Goal: Navigation & Orientation: Find specific page/section

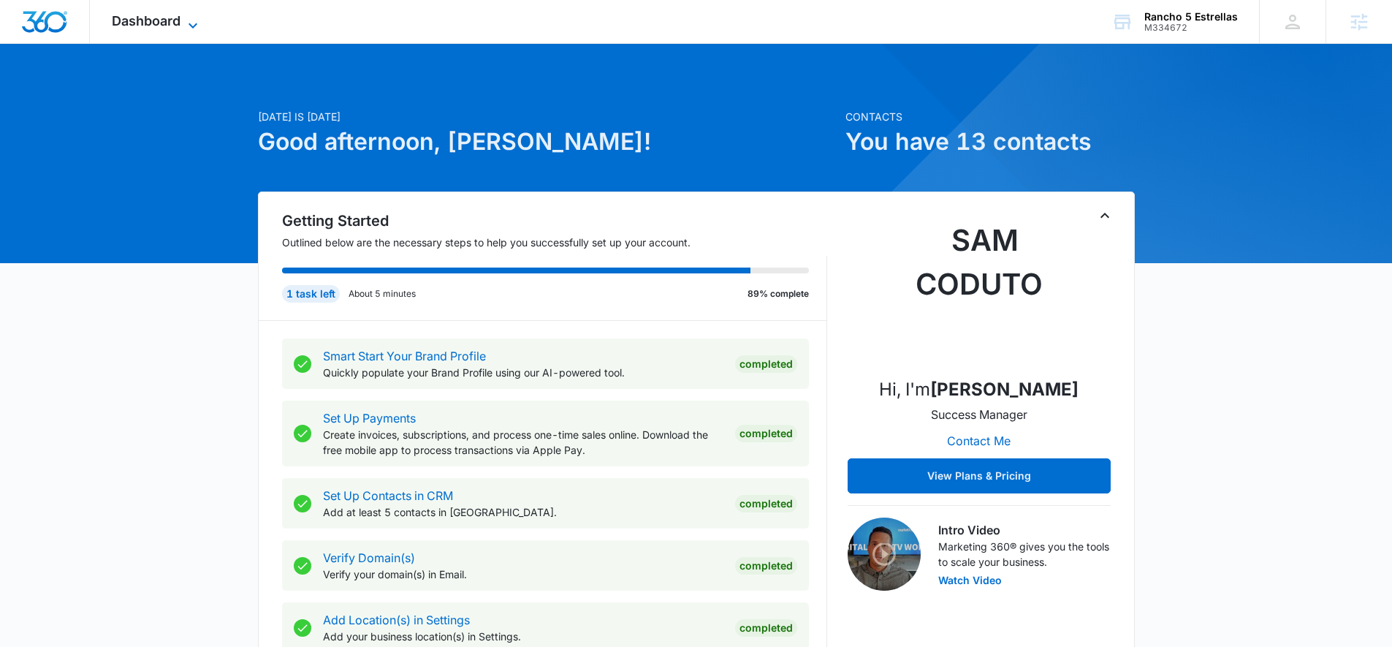
click at [118, 20] on span "Dashboard" at bounding box center [146, 20] width 69 height 15
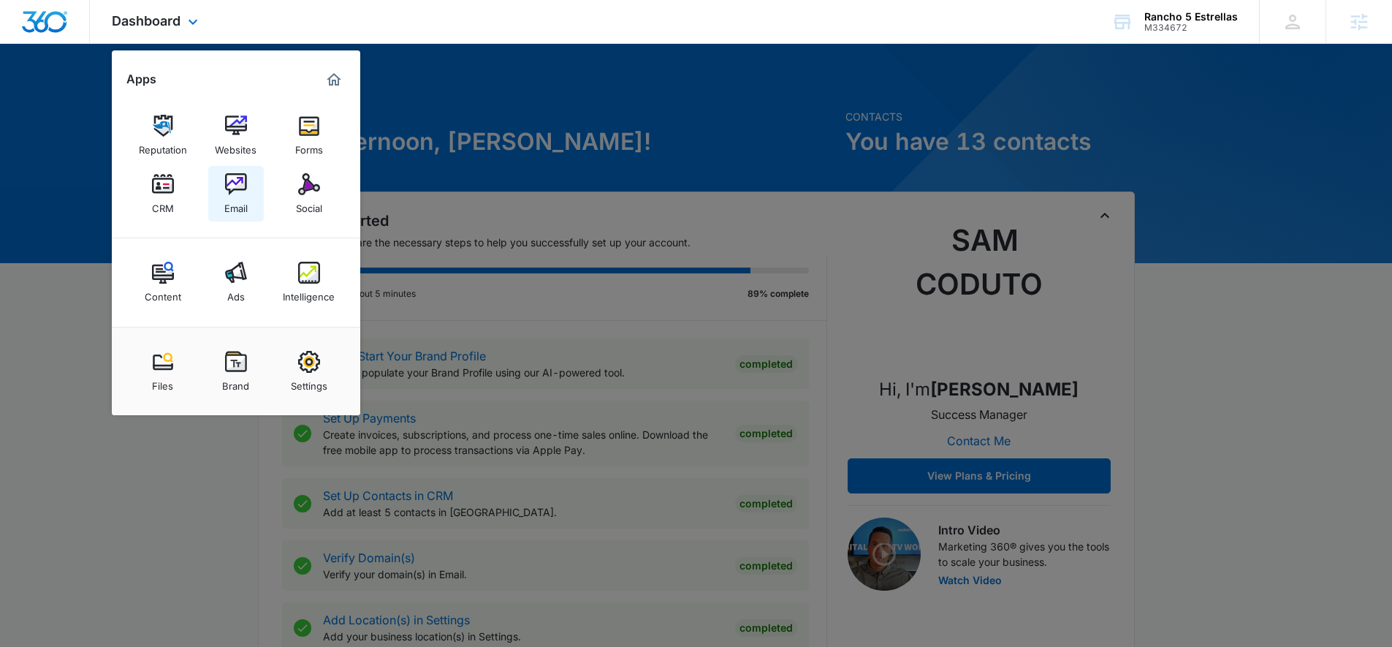
click at [240, 199] on div "Email" at bounding box center [235, 204] width 23 height 19
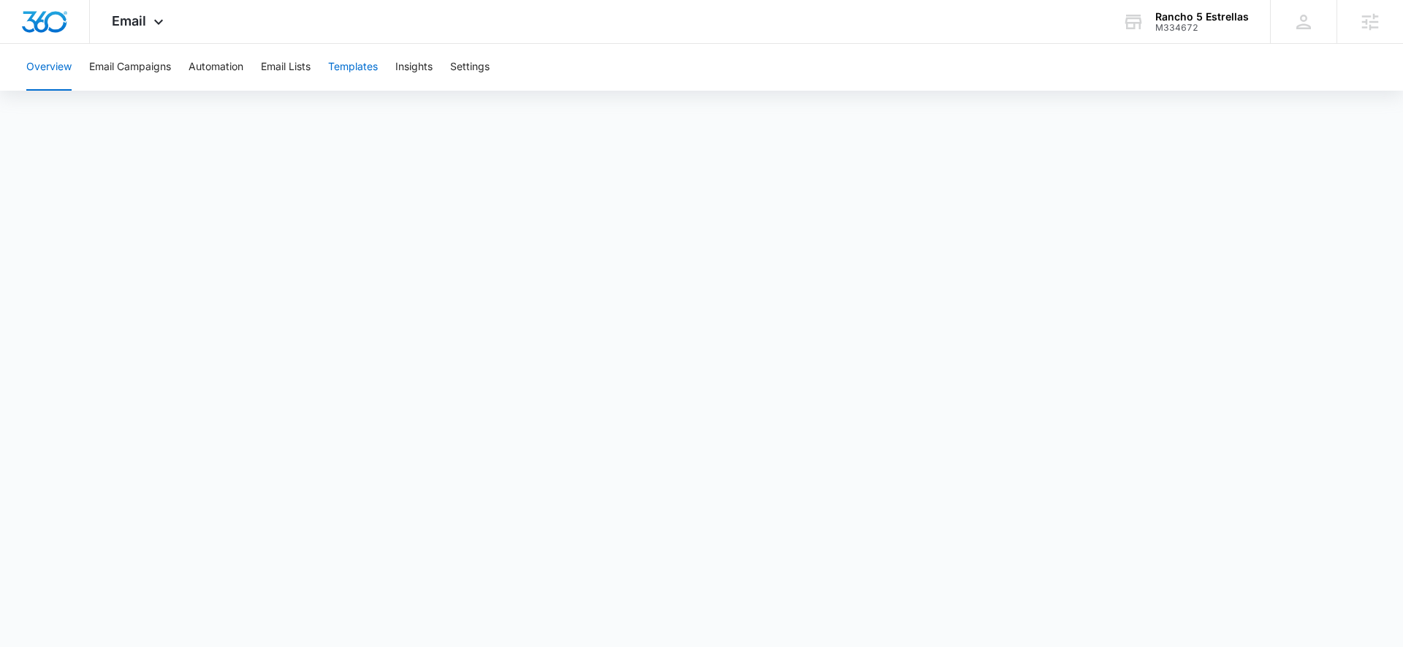
click at [351, 71] on button "Templates" at bounding box center [353, 67] width 50 height 47
click at [199, 61] on button "Automation" at bounding box center [216, 67] width 55 height 47
click at [163, 69] on button "Email Campaigns" at bounding box center [130, 67] width 82 height 47
click at [1174, 33] on div "Rancho 5 Estrellas M334672 Your Accounts View All" at bounding box center [1186, 21] width 170 height 43
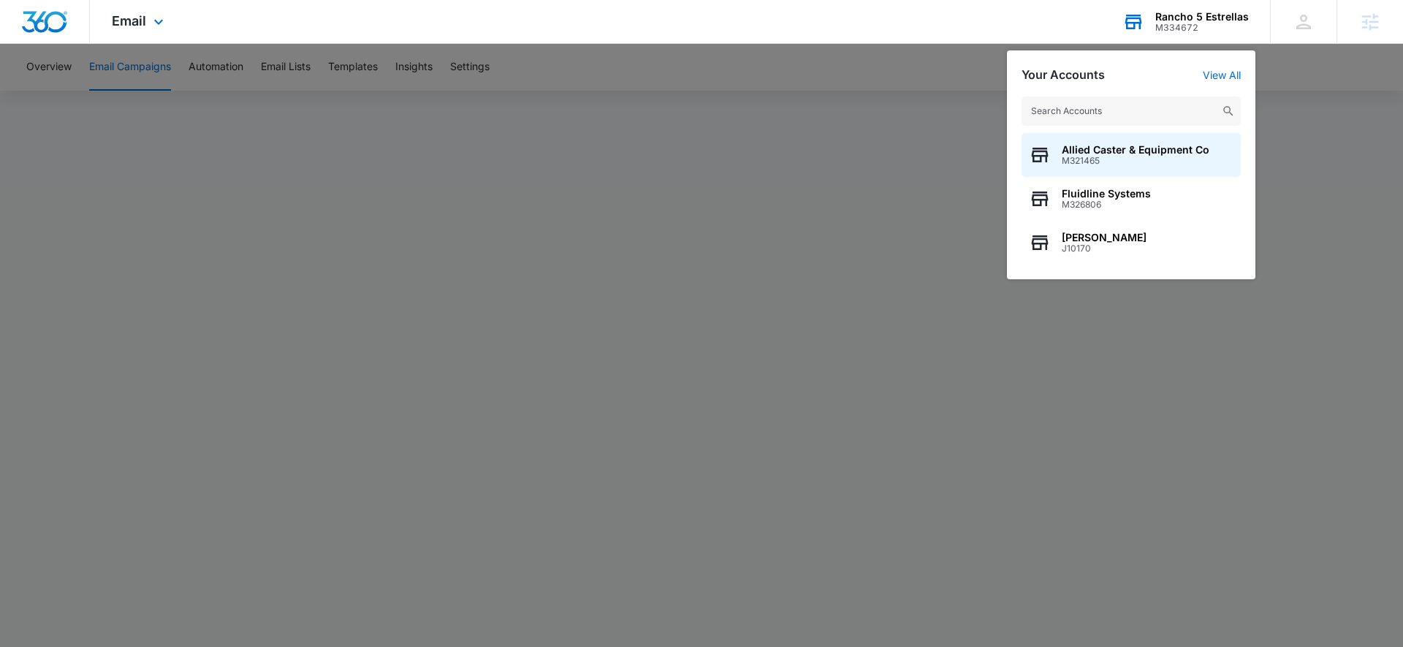
click at [1175, 114] on input "text" at bounding box center [1131, 110] width 219 height 29
type input "<"
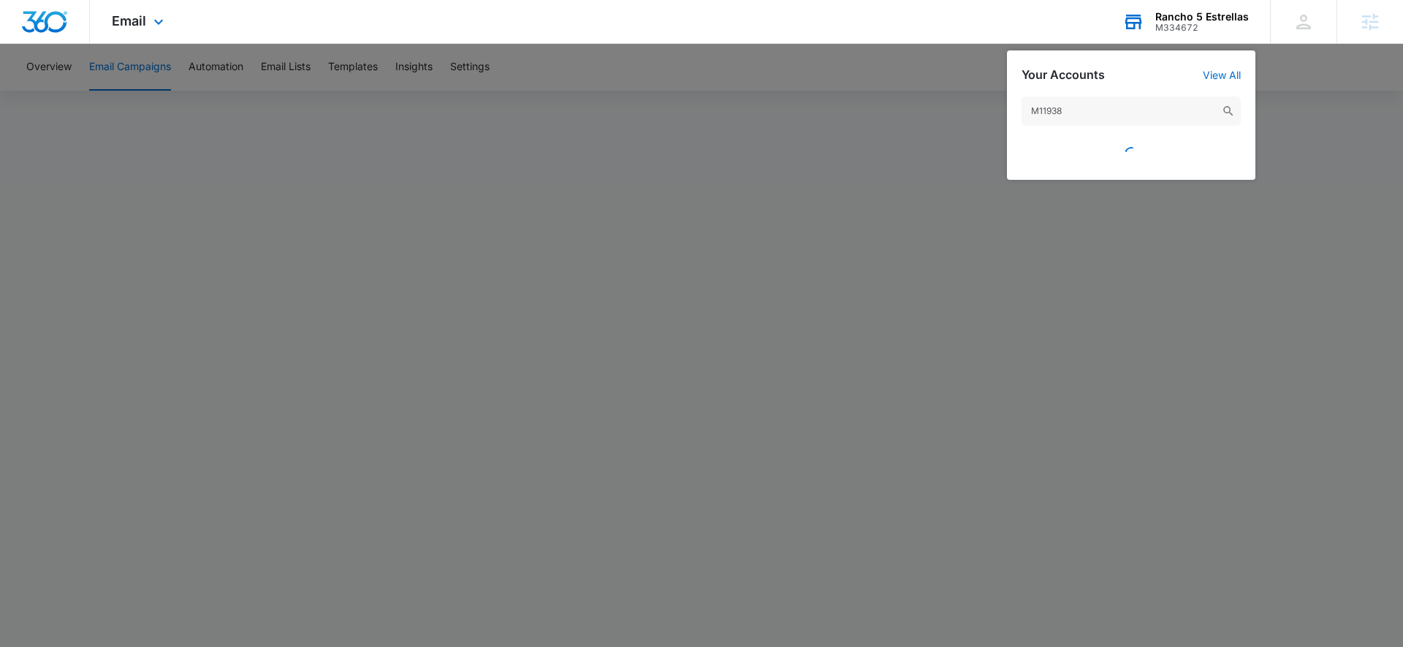
type input "M119386"
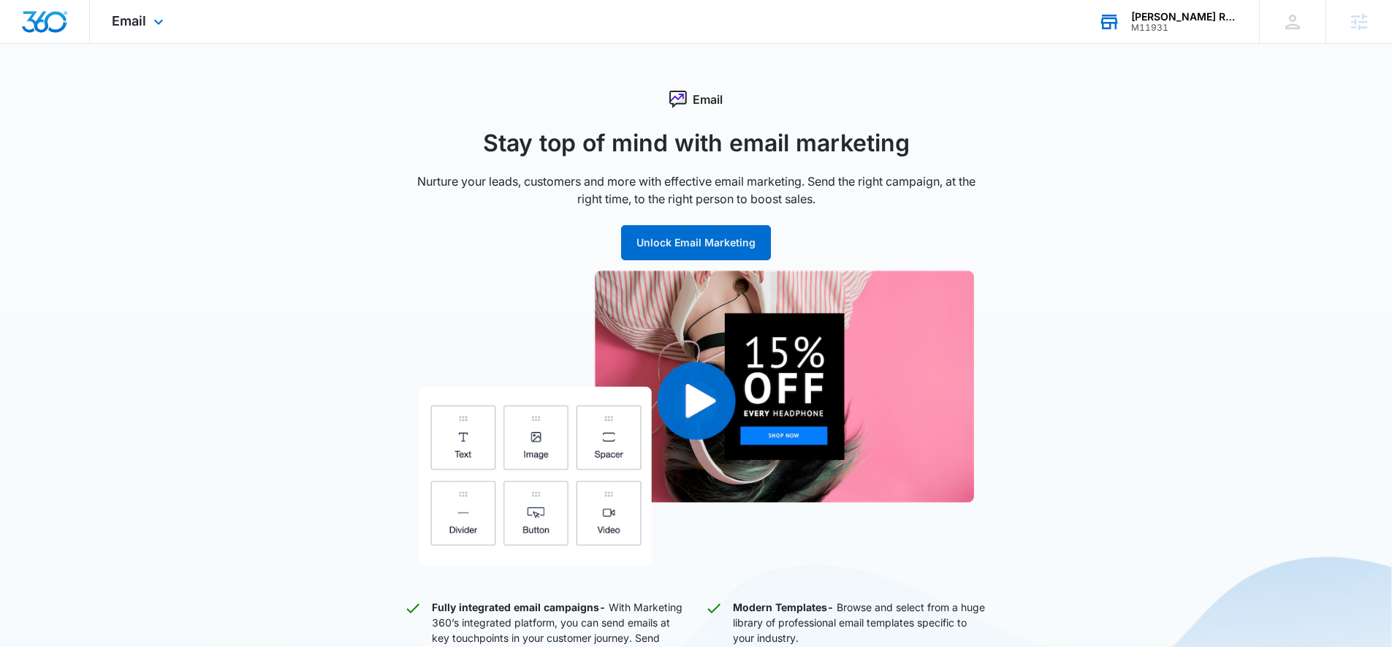
click at [1160, 26] on div "M11931" at bounding box center [1184, 28] width 107 height 10
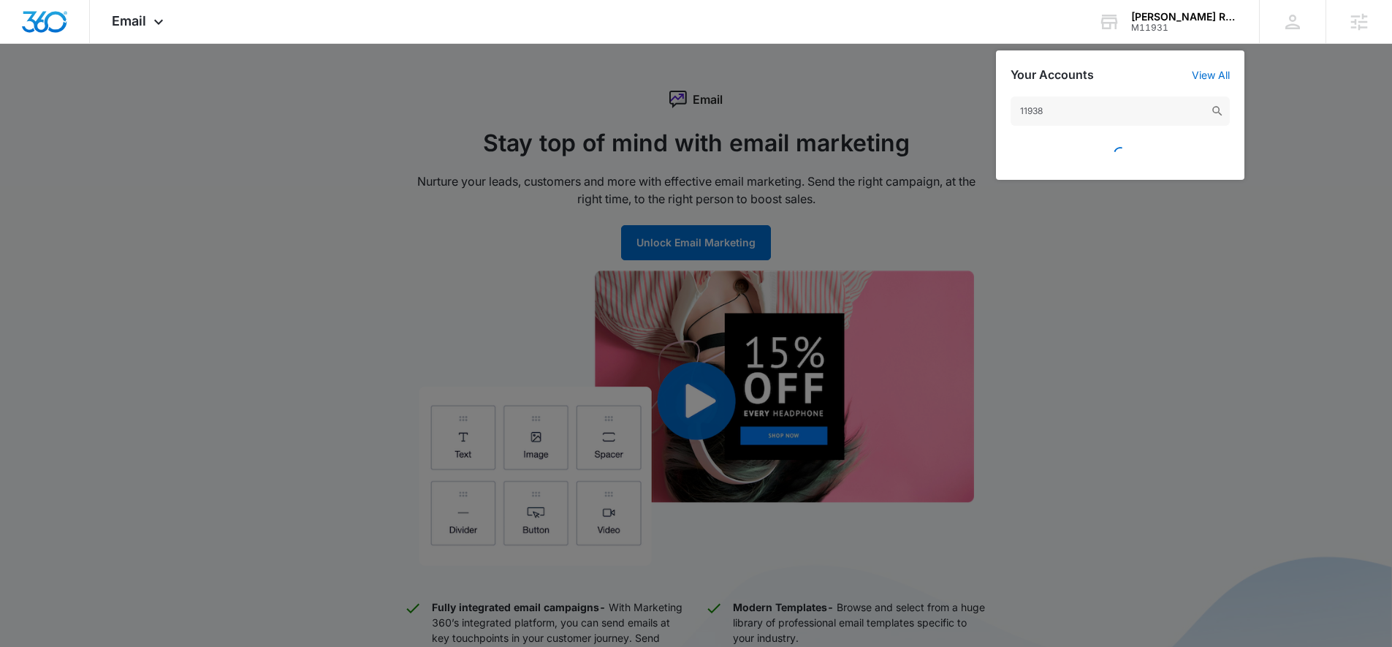
type input "119386"
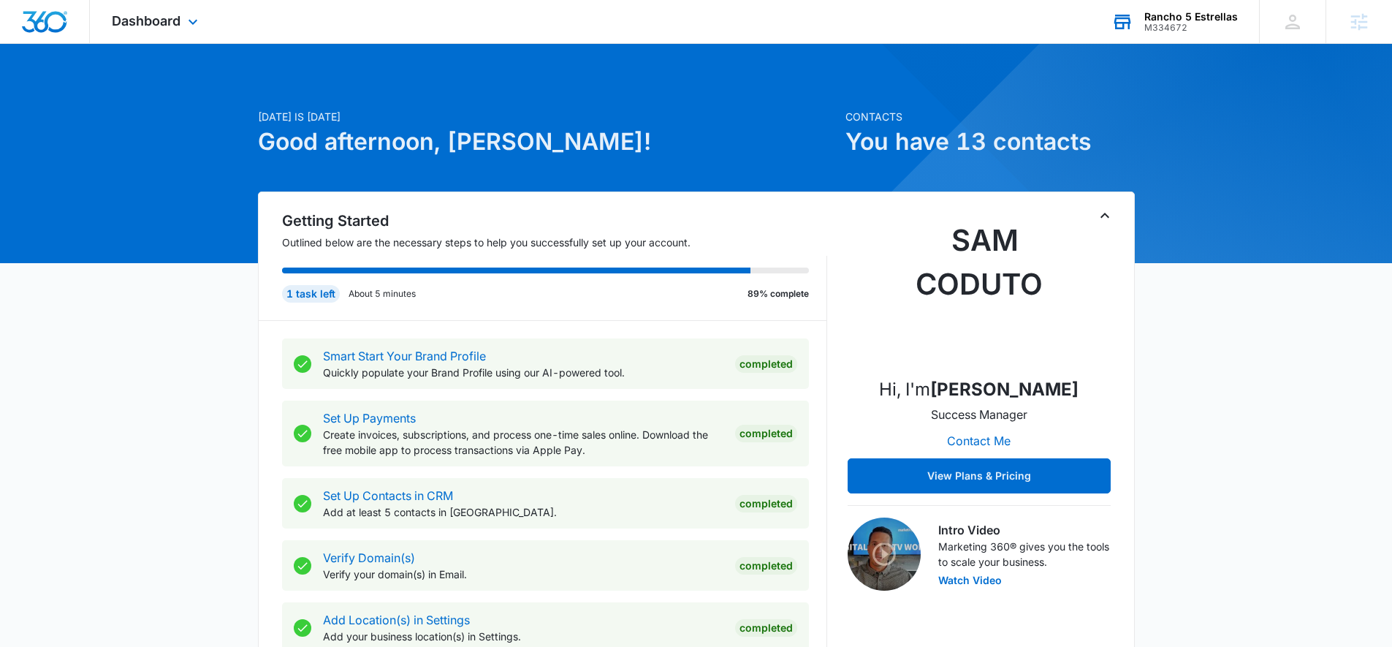
click at [1231, 23] on div "M334672" at bounding box center [1191, 28] width 94 height 10
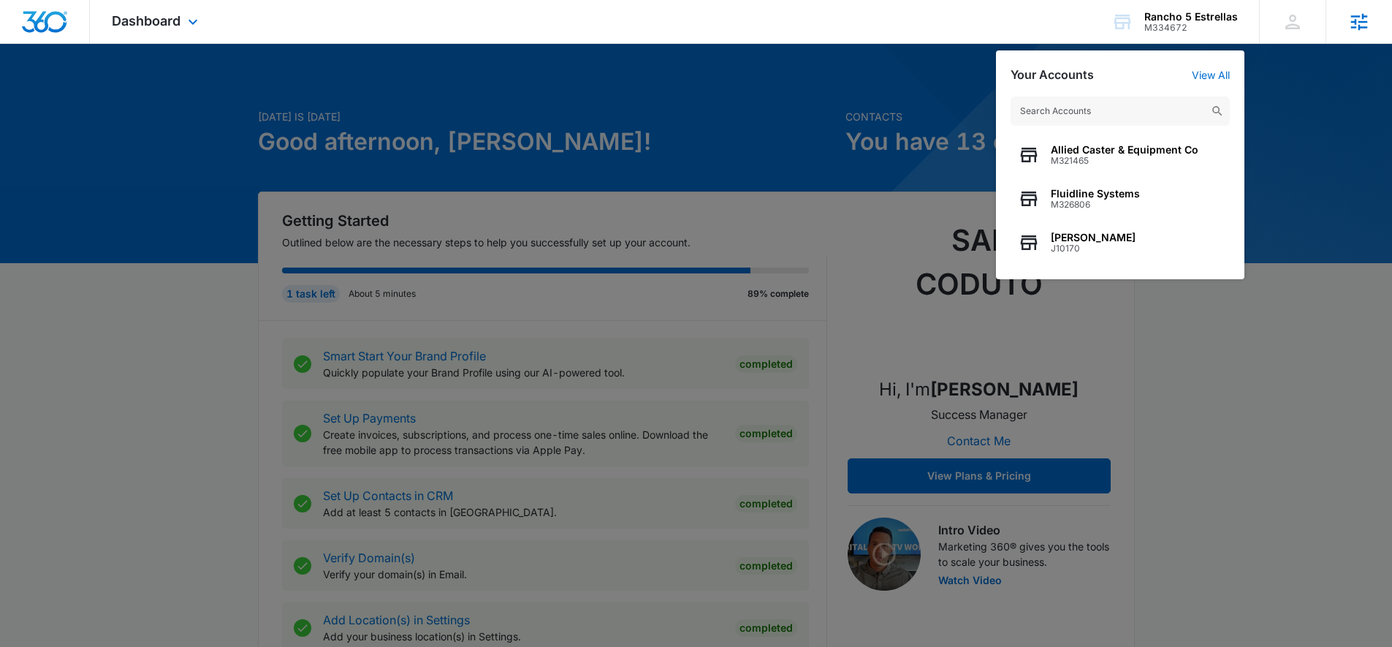
click at [1356, 20] on icon at bounding box center [1359, 21] width 17 height 17
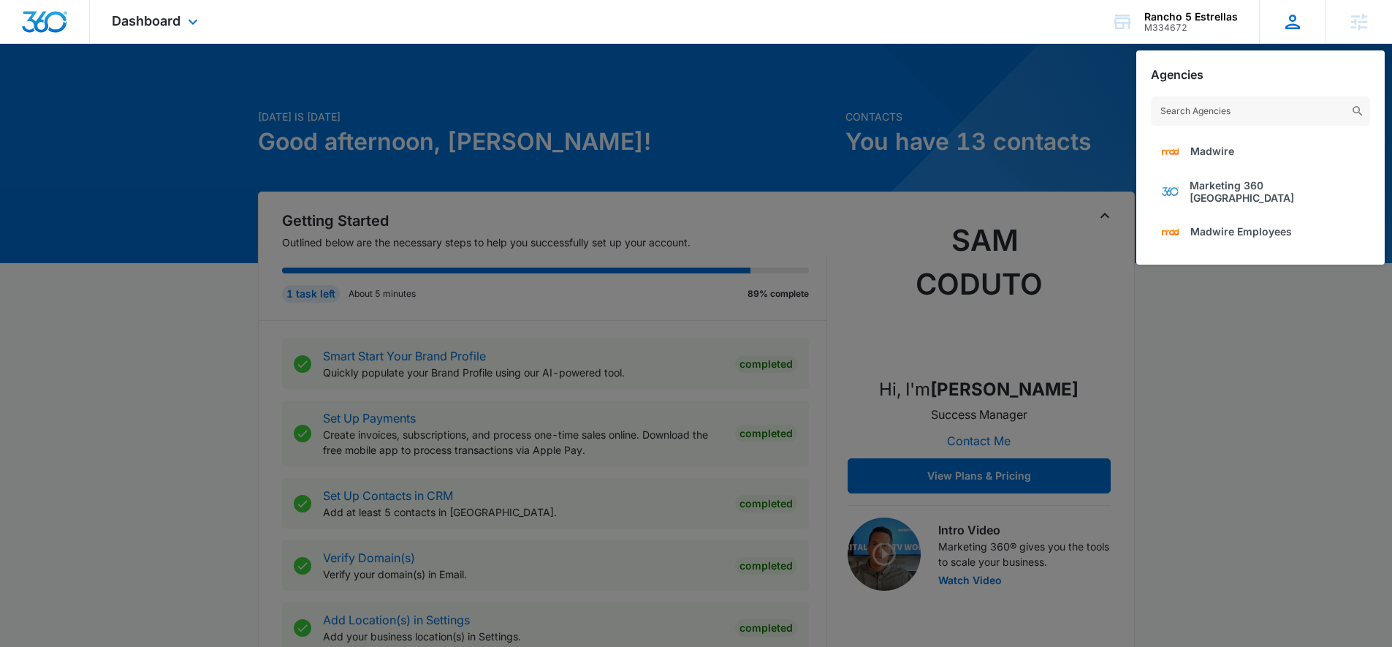
click at [1304, 23] on div "NS Noah Schultz noah.schultz@madwire.com My Profile Notifications Support Logou…" at bounding box center [1292, 21] width 66 height 43
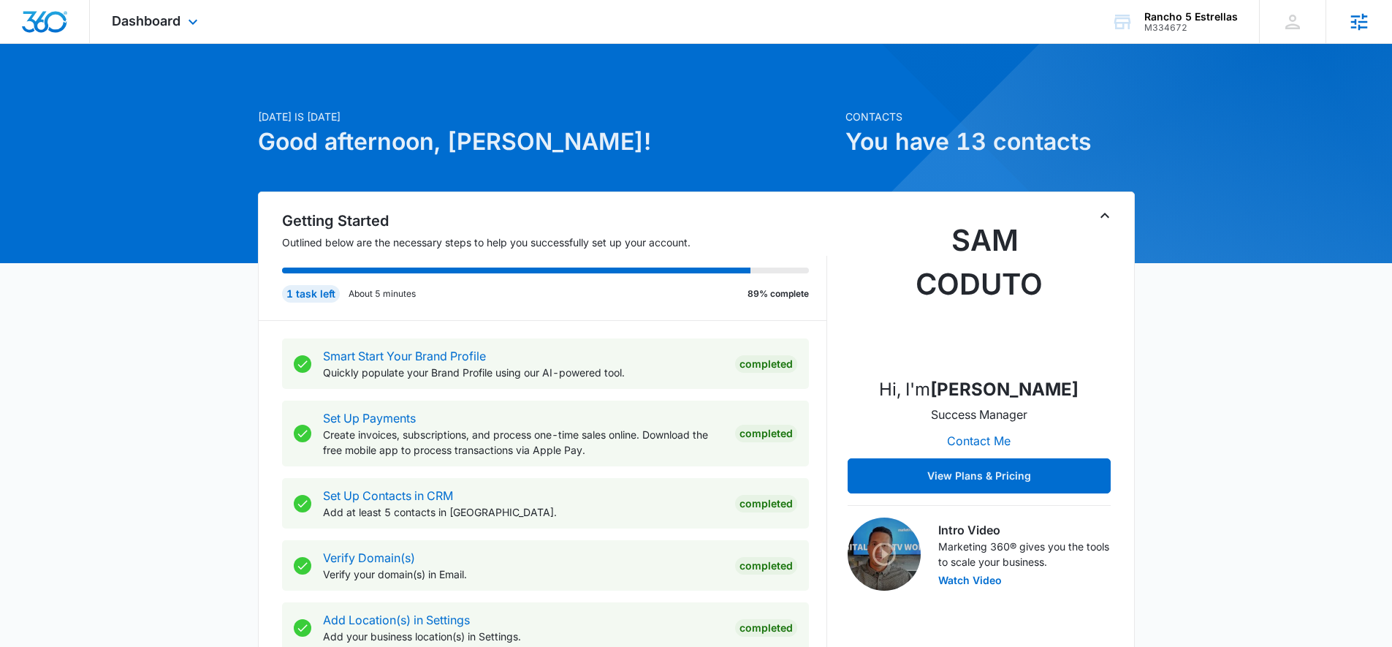
click at [1353, 28] on icon at bounding box center [1359, 22] width 22 height 22
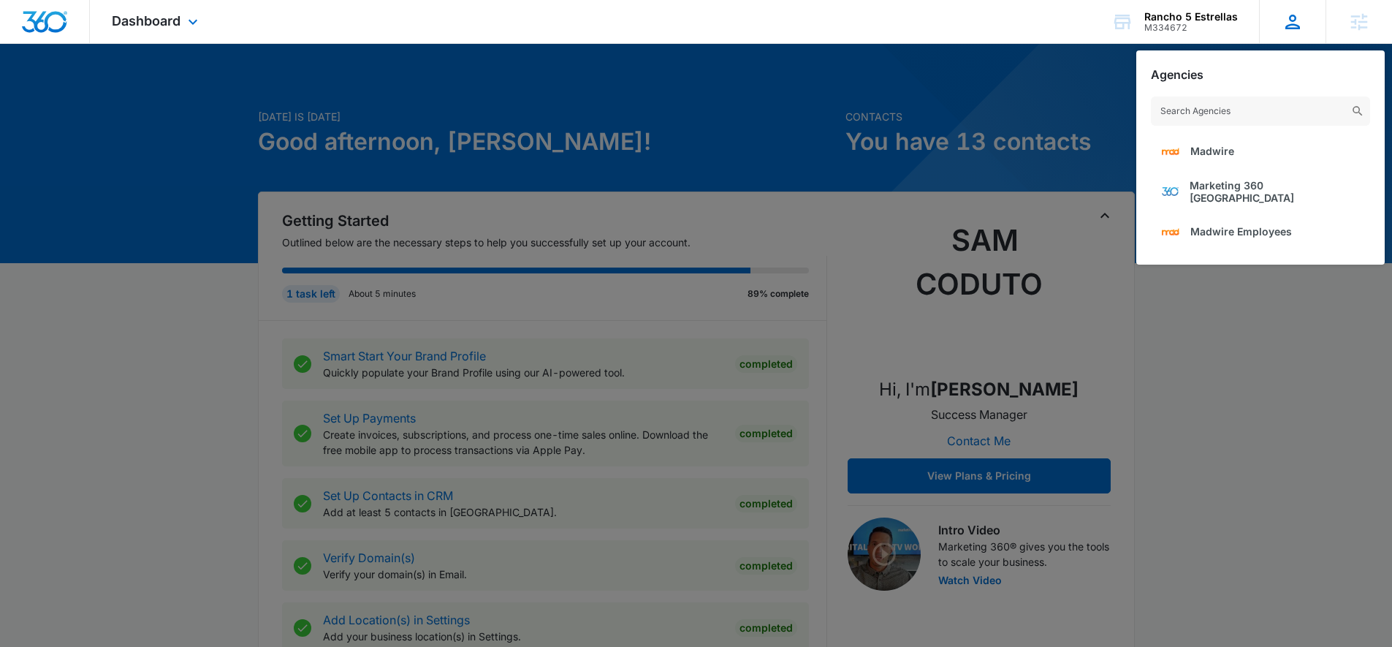
click at [1291, 5] on div "NS Noah Schultz noah.schultz@madwire.com My Profile Notifications Support Logou…" at bounding box center [1292, 21] width 66 height 43
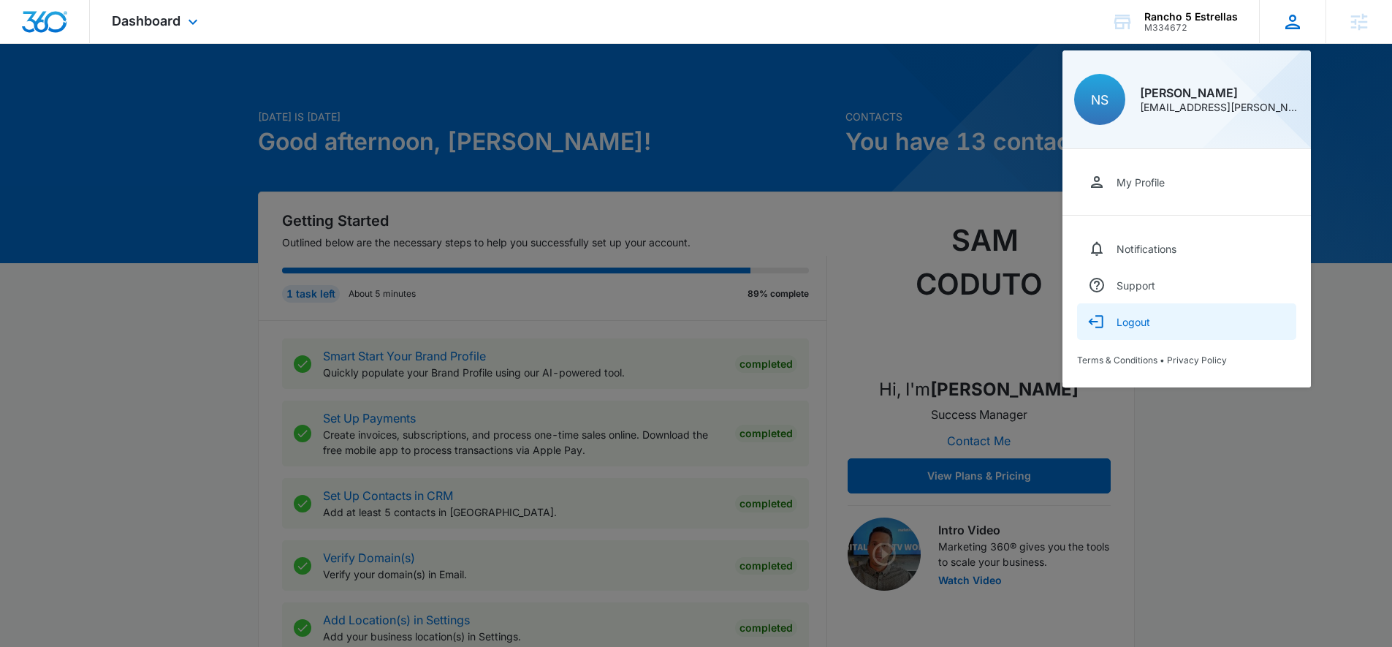
click at [1139, 324] on div "Logout" at bounding box center [1134, 322] width 34 height 12
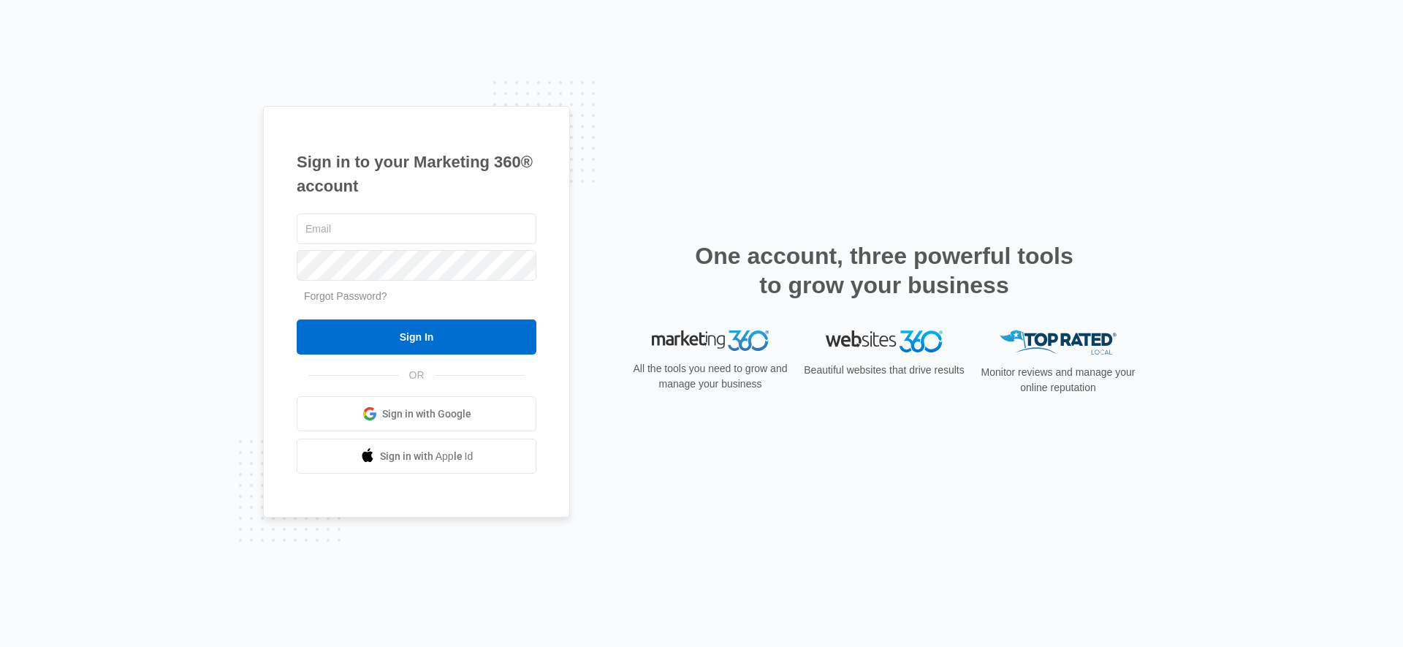
type input "[EMAIL_ADDRESS][PERSON_NAME][DOMAIN_NAME]"
click at [417, 306] on form "noah.schultz@madwire.com Forgot Password? Sign In" at bounding box center [417, 282] width 240 height 145
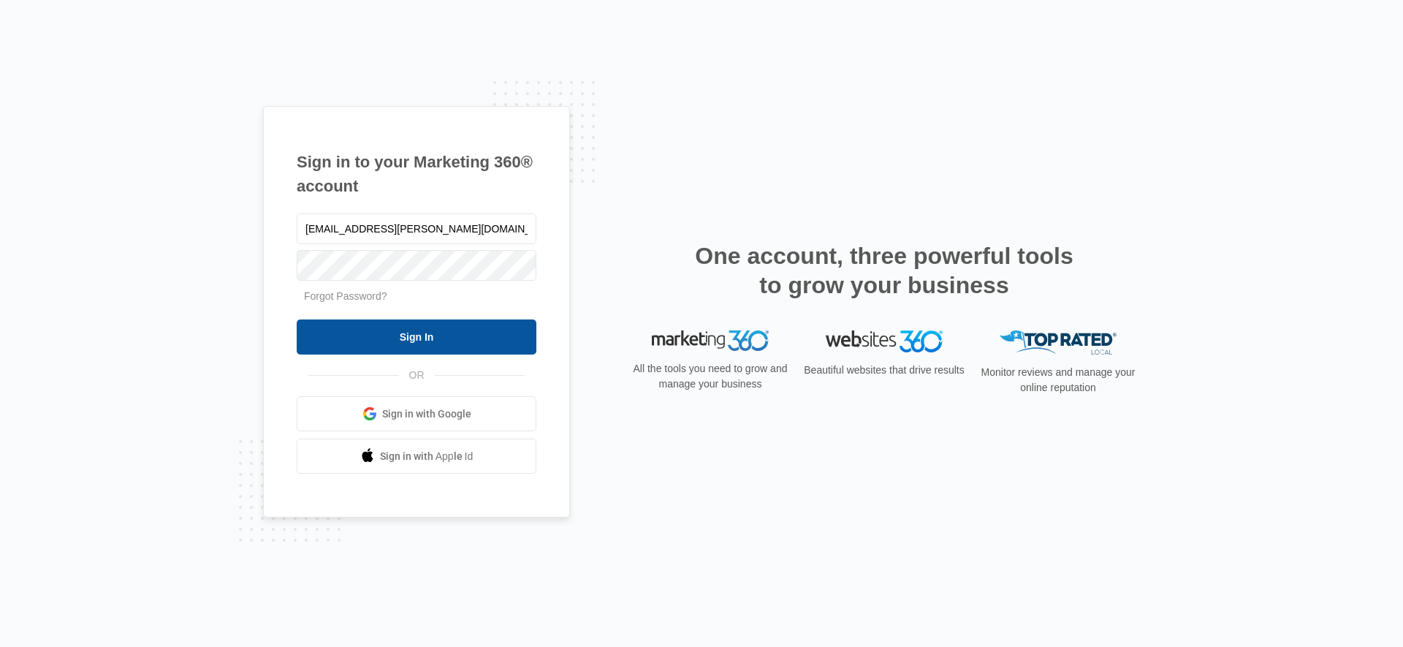
click at [416, 339] on input "Sign In" at bounding box center [417, 336] width 240 height 35
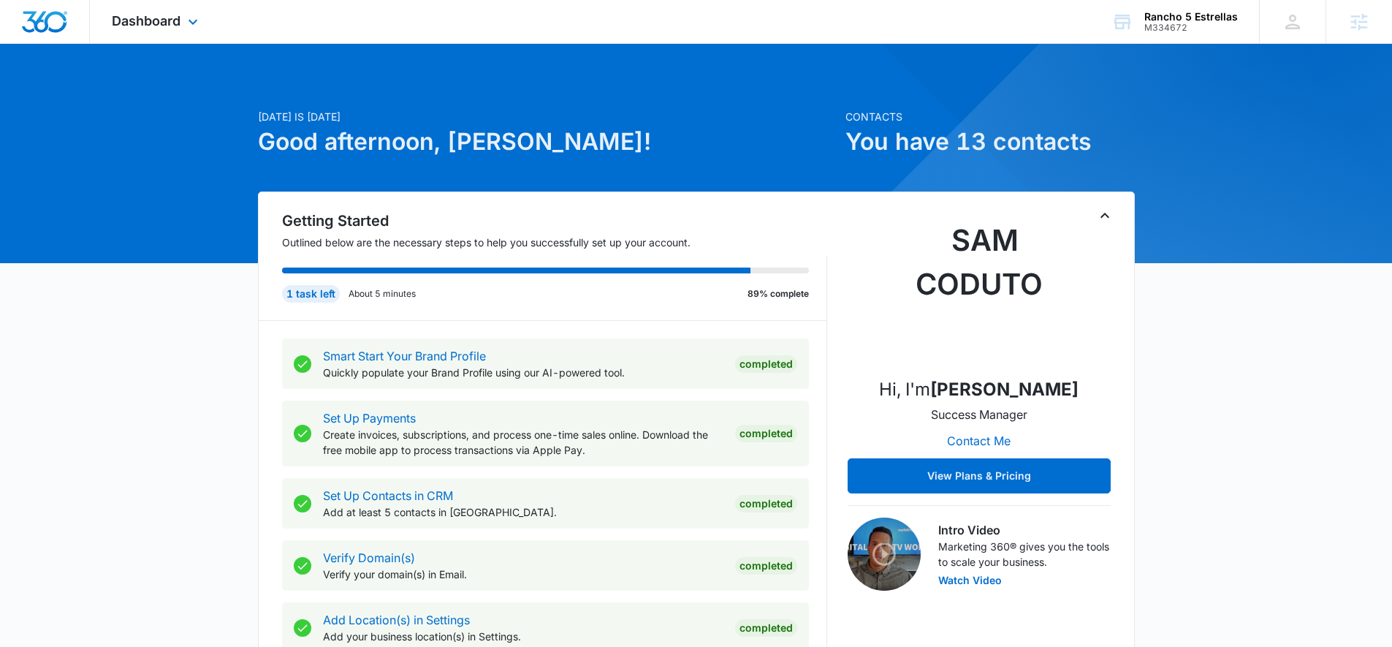
click at [208, 26] on div "Dashboard Apps Reputation Websites Forms CRM Email Social Content Ads Intellige…" at bounding box center [157, 21] width 134 height 43
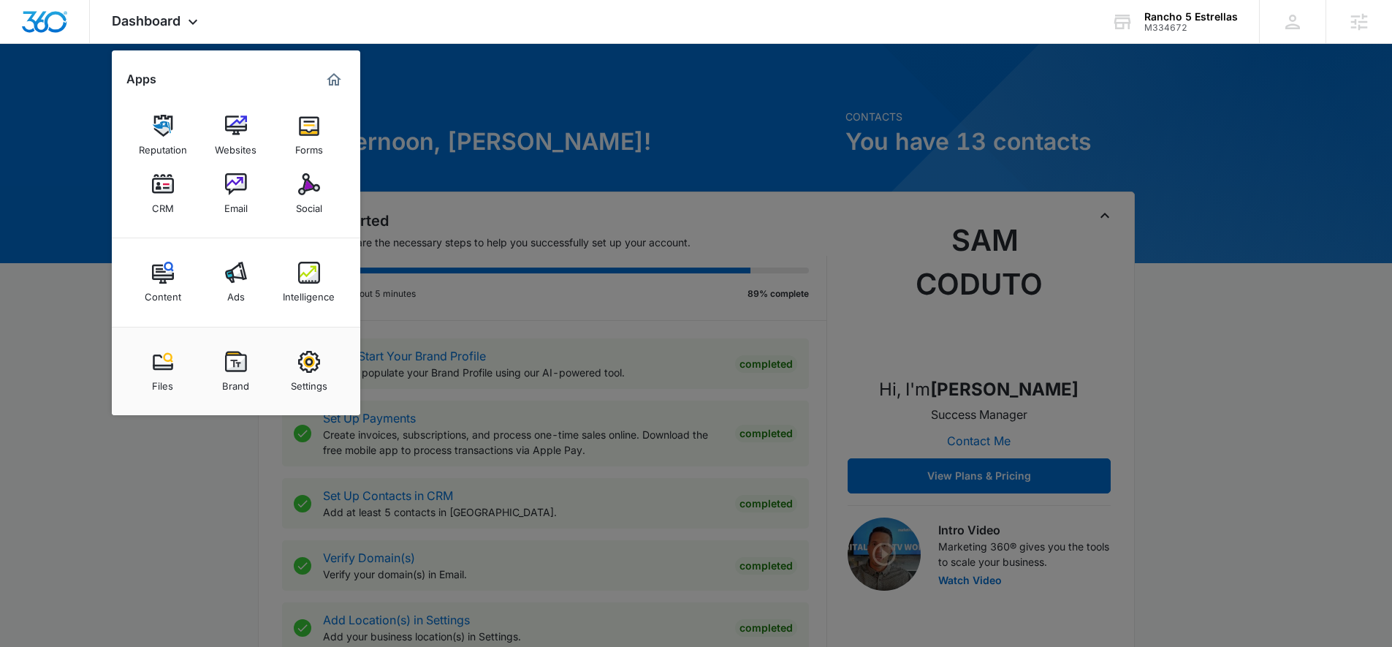
click at [49, 93] on div at bounding box center [696, 323] width 1392 height 647
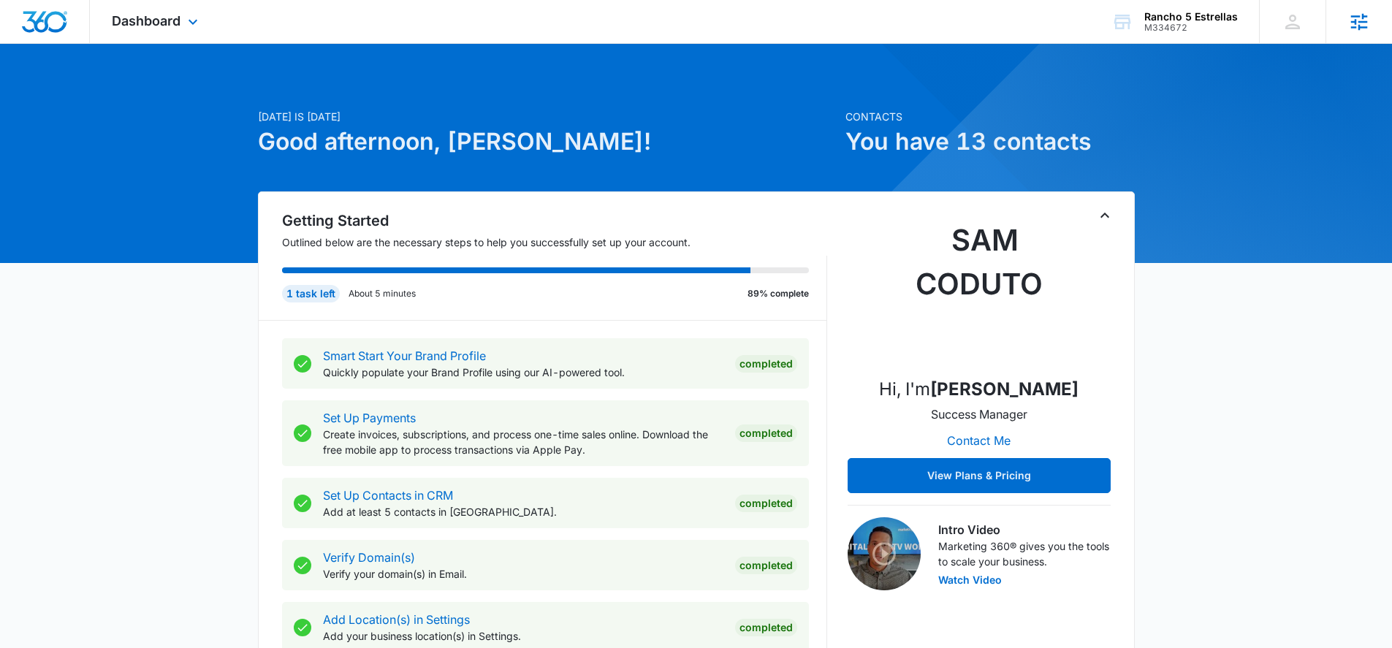
click at [1348, 31] on icon at bounding box center [1359, 22] width 22 height 22
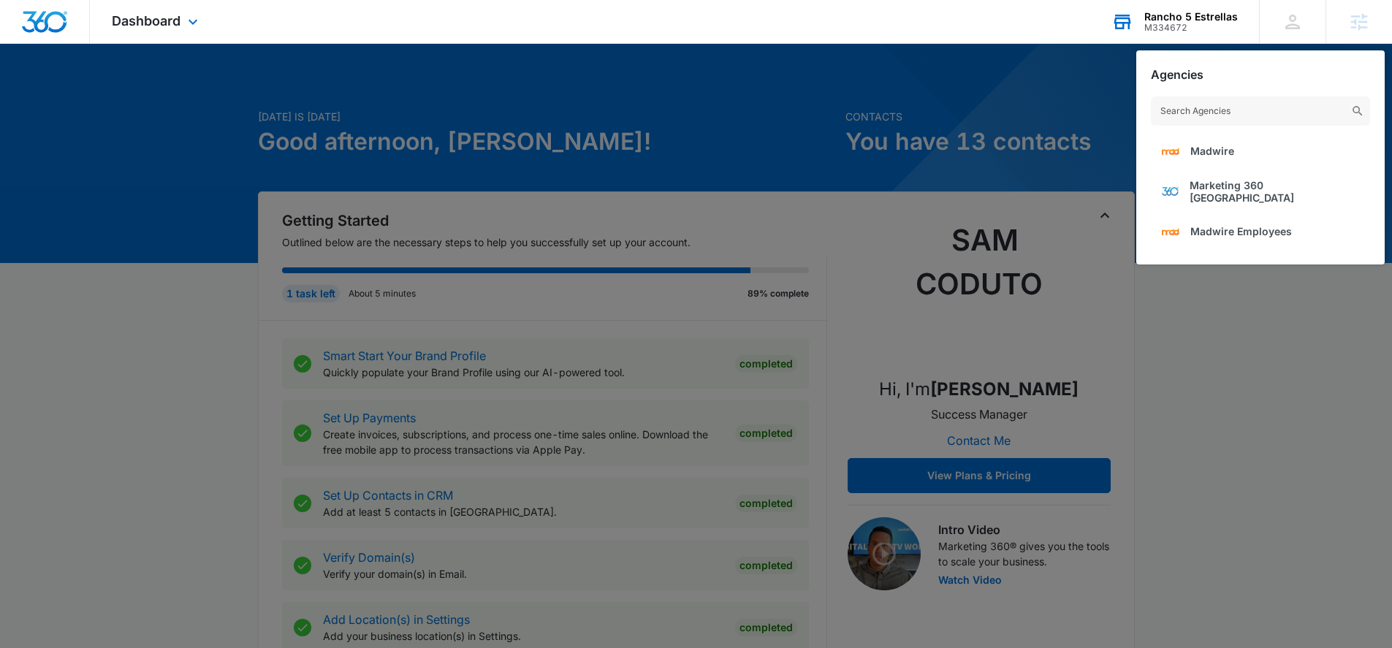
click at [1220, 23] on div "M334672" at bounding box center [1191, 28] width 94 height 10
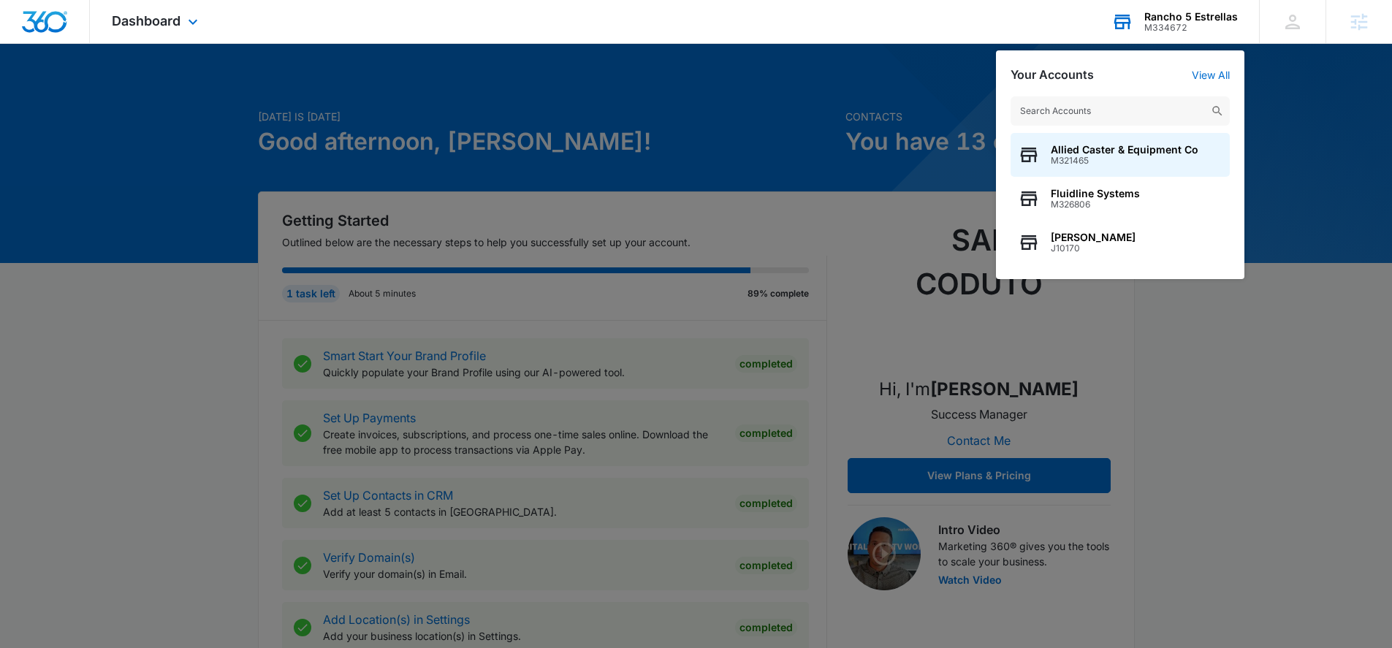
type input "[URL][DOMAIN_NAME]"
click at [1103, 105] on input "text" at bounding box center [1120, 110] width 219 height 29
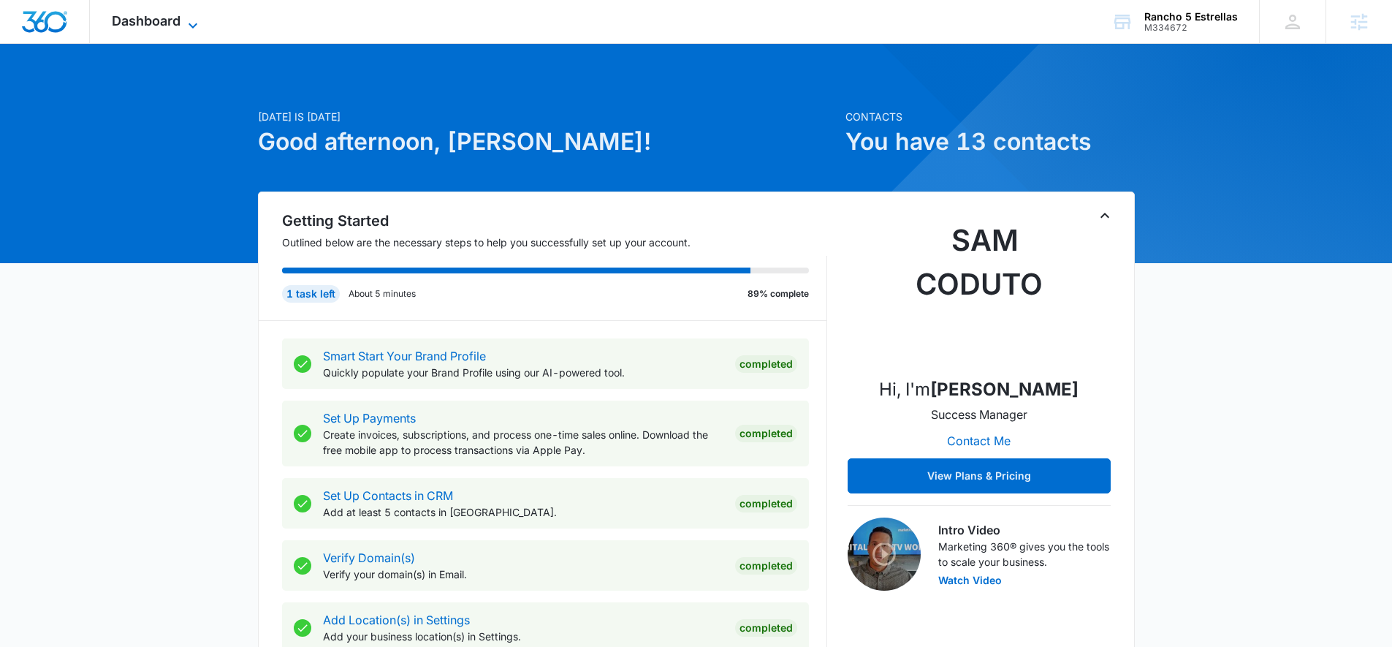
click at [118, 26] on span "Dashboard" at bounding box center [146, 20] width 69 height 15
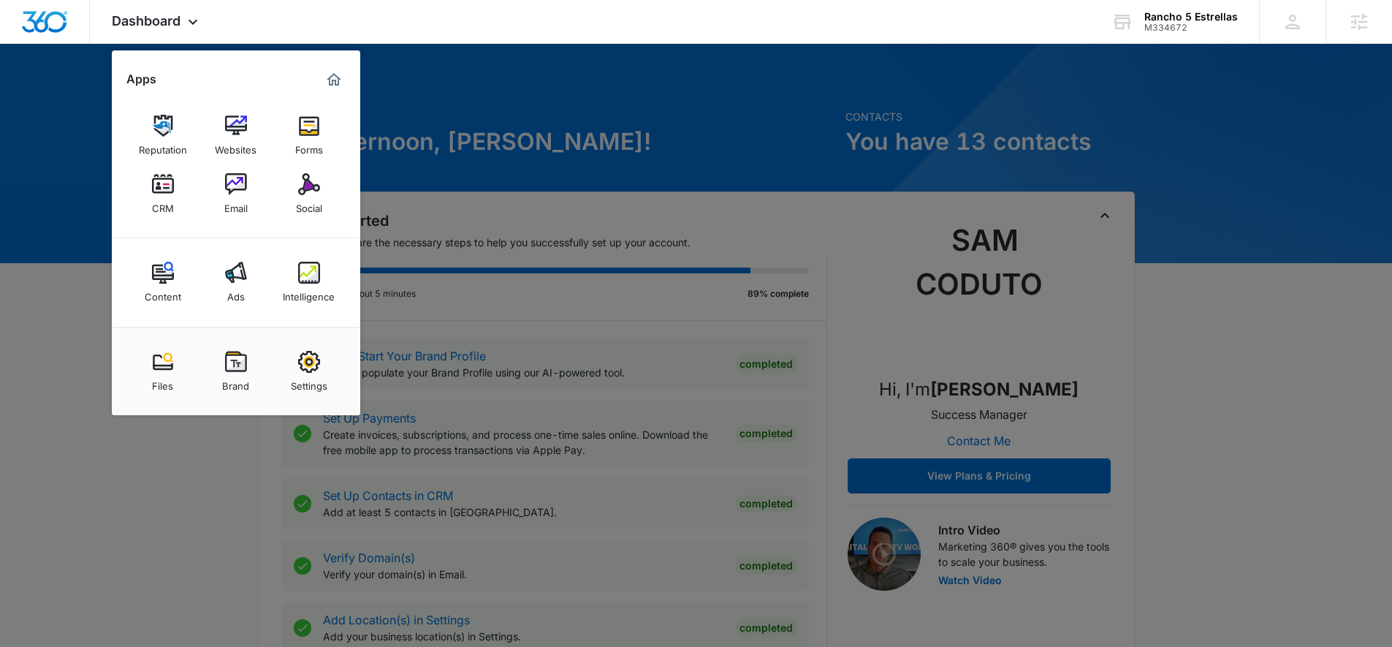
click at [37, 213] on div at bounding box center [696, 323] width 1392 height 647
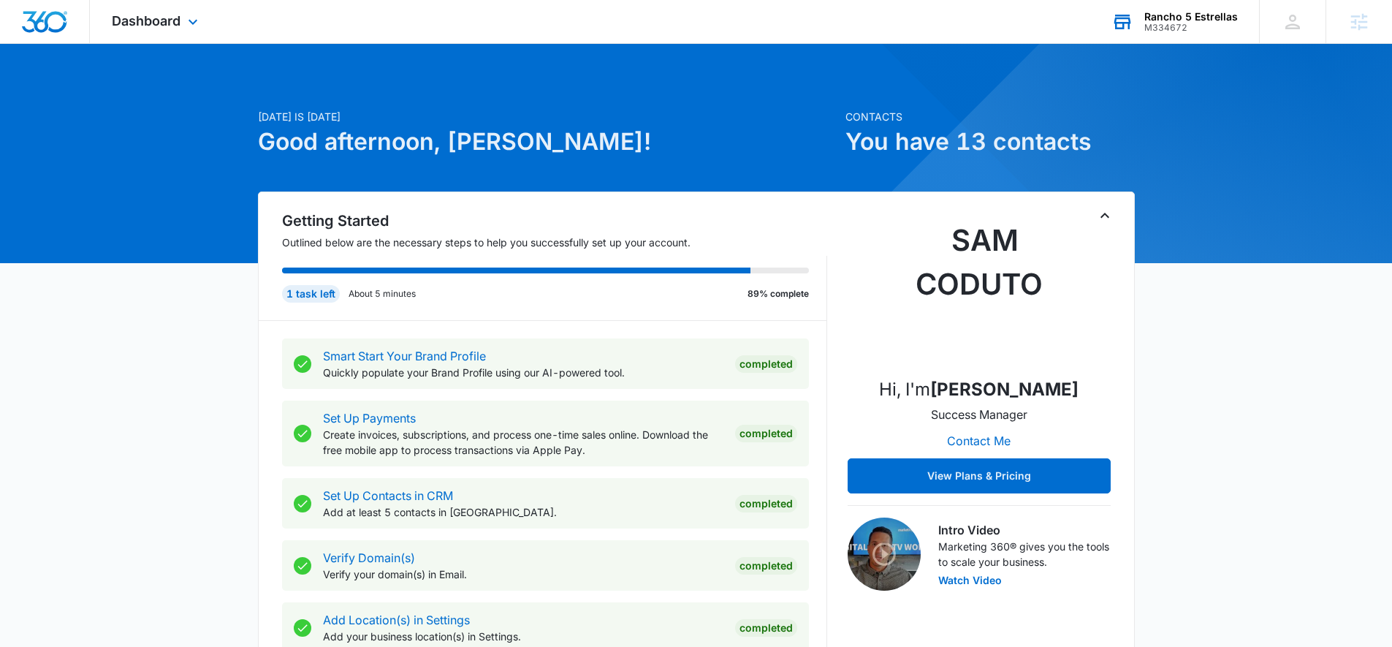
click at [1204, 8] on div "Rancho 5 Estrellas M334672 Your Accounts View All" at bounding box center [1175, 21] width 170 height 43
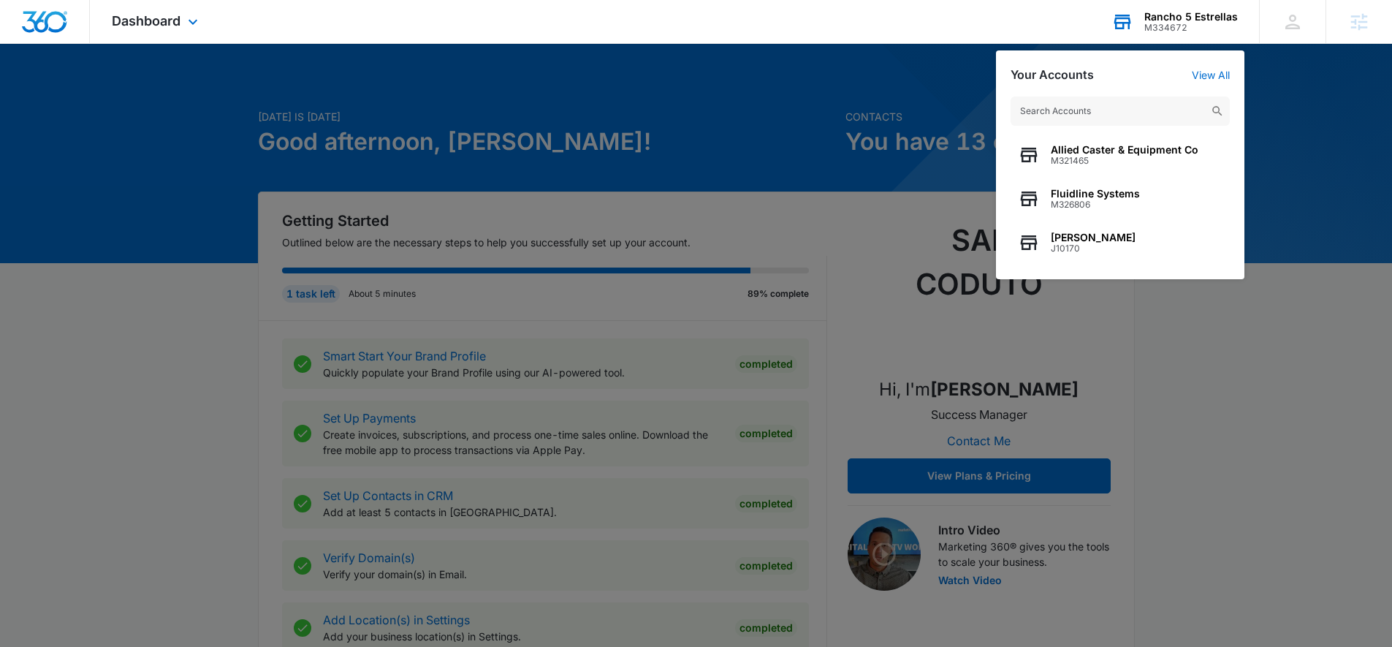
click at [1099, 113] on input "text" at bounding box center [1120, 110] width 219 height 29
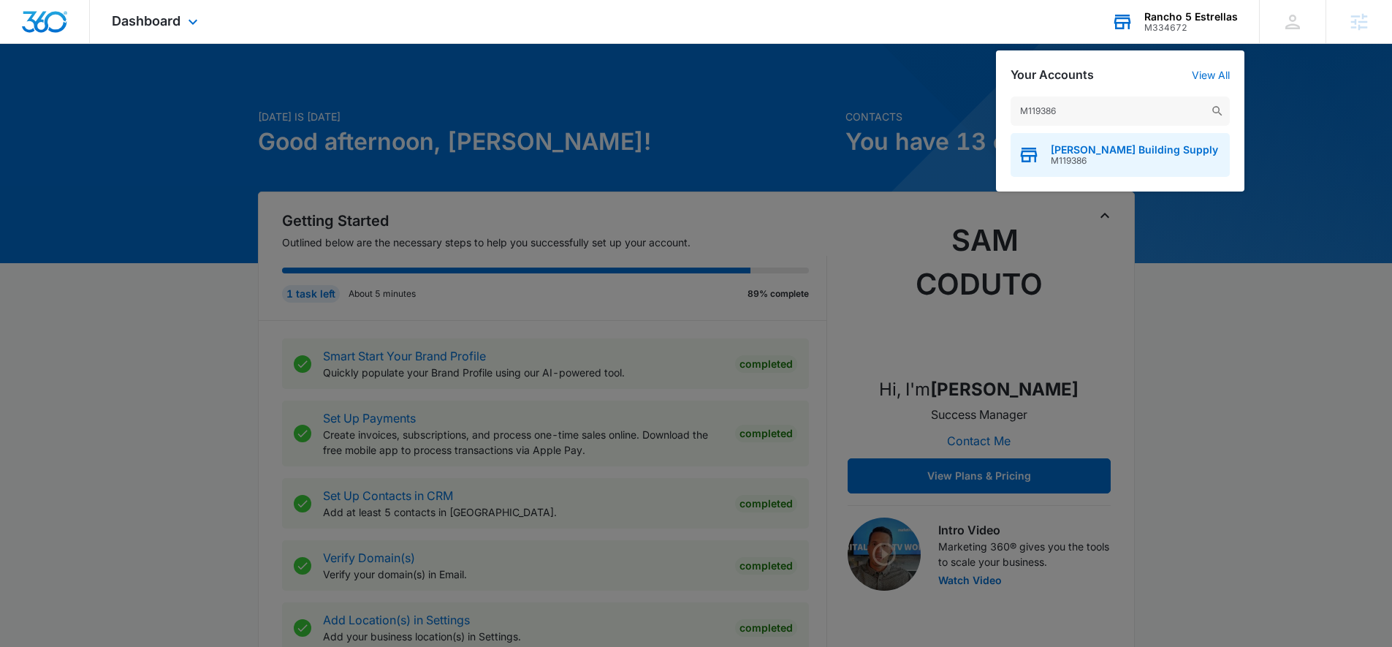
type input "M119386"
click at [1094, 151] on span "[PERSON_NAME] Building Supply" at bounding box center [1134, 150] width 167 height 12
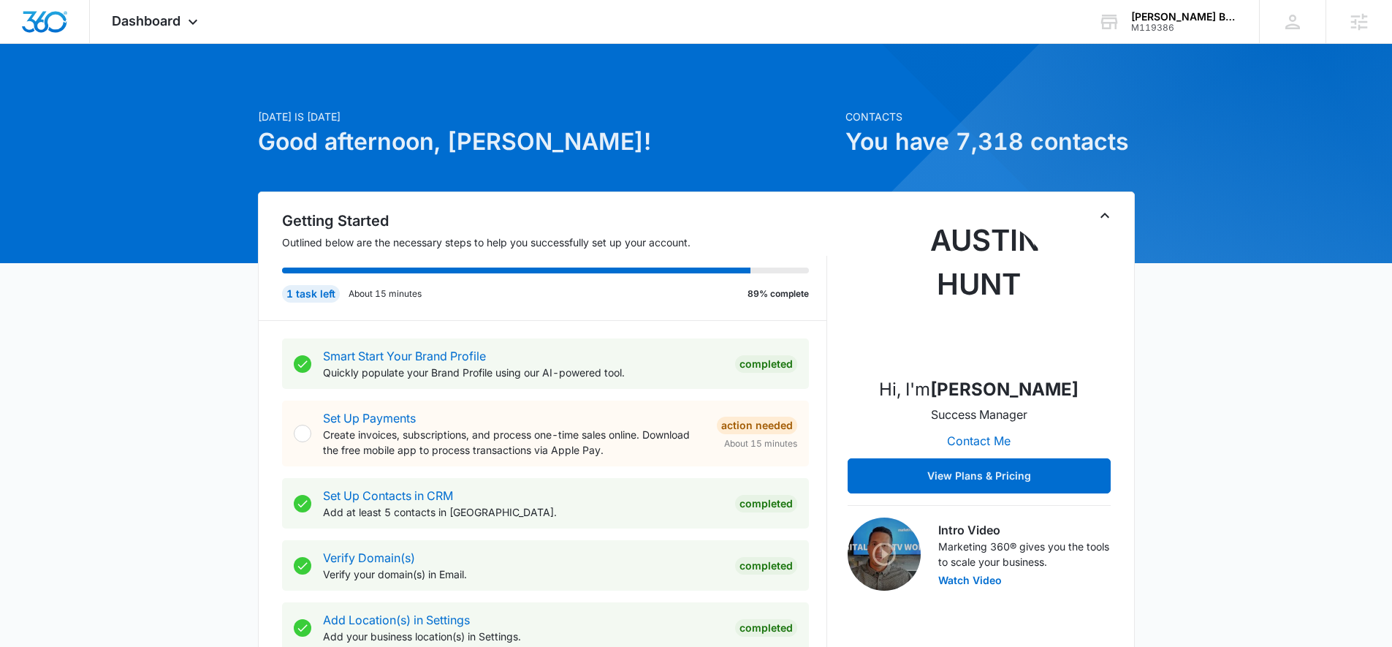
click at [145, 41] on div "Dashboard Apps Reputation Forms CRM Email Social Content Ads Intelligence Files…" at bounding box center [157, 21] width 134 height 43
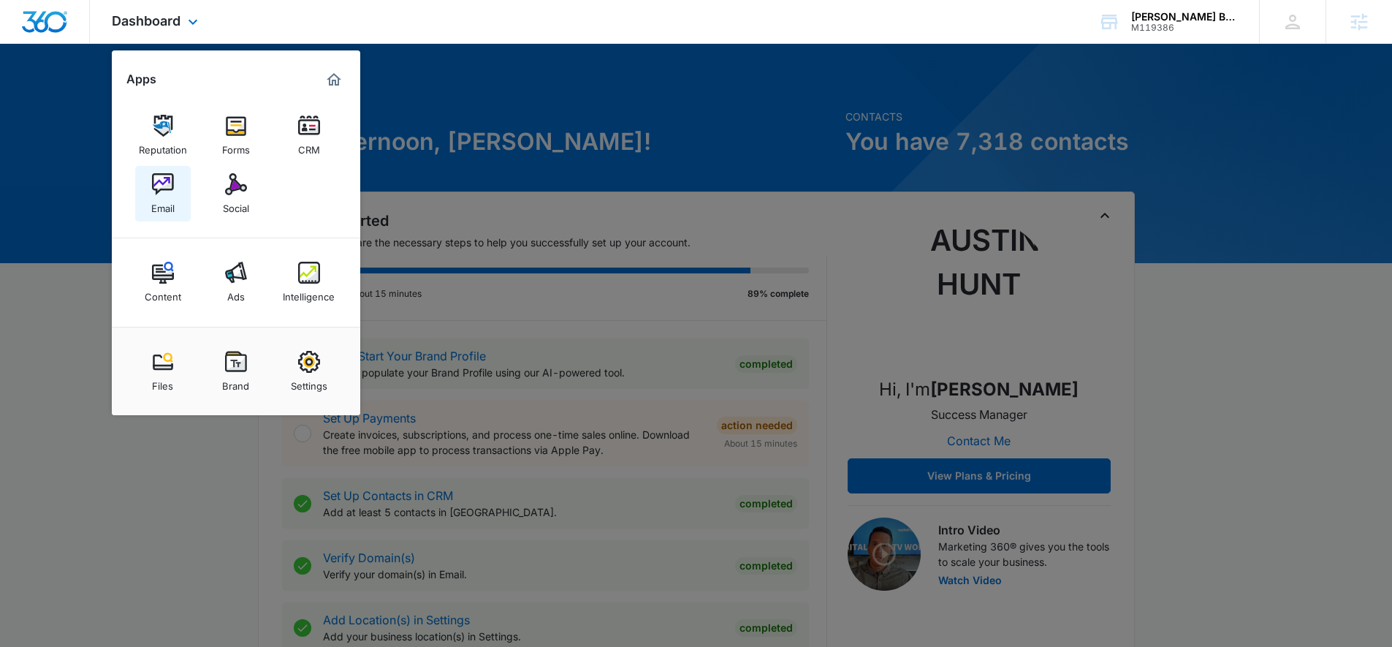
click at [159, 195] on div "Email" at bounding box center [162, 204] width 23 height 19
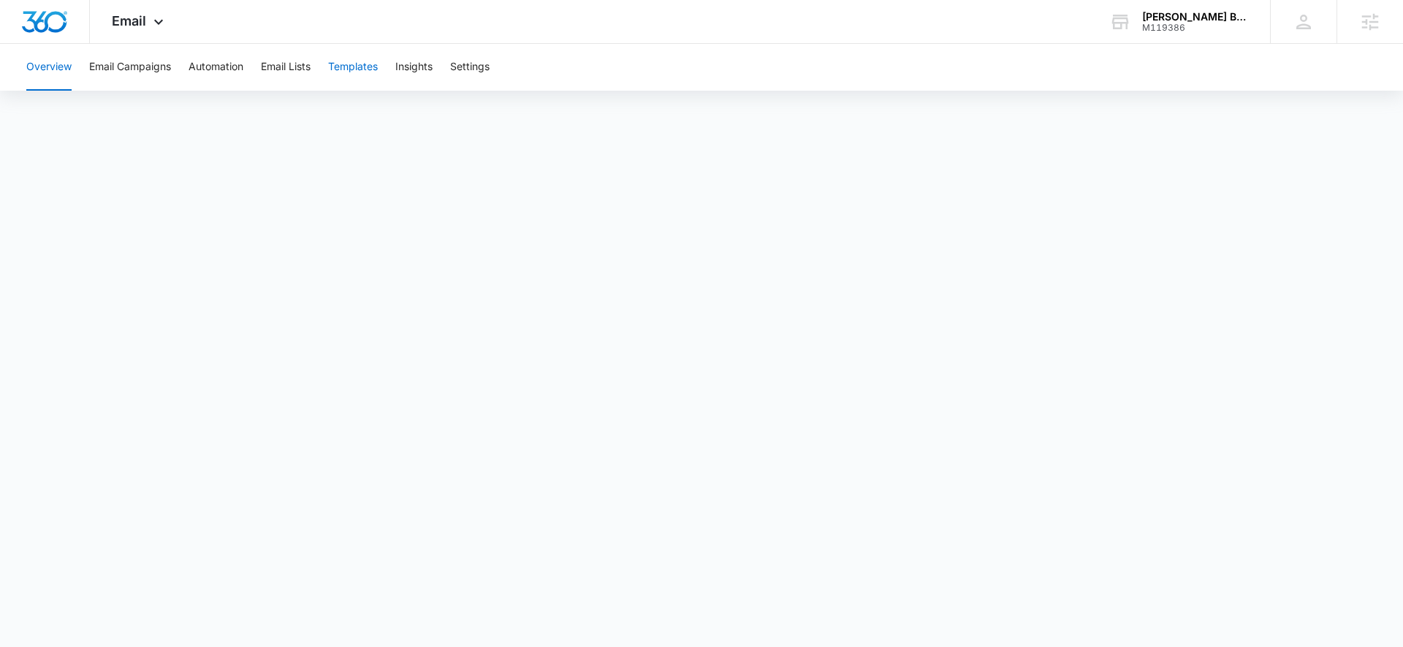
click at [348, 61] on button "Templates" at bounding box center [353, 67] width 50 height 47
click at [306, 64] on button "Email Lists" at bounding box center [286, 67] width 50 height 47
click at [362, 65] on button "Templates" at bounding box center [353, 67] width 50 height 47
click at [140, 17] on span "Email" at bounding box center [129, 20] width 34 height 15
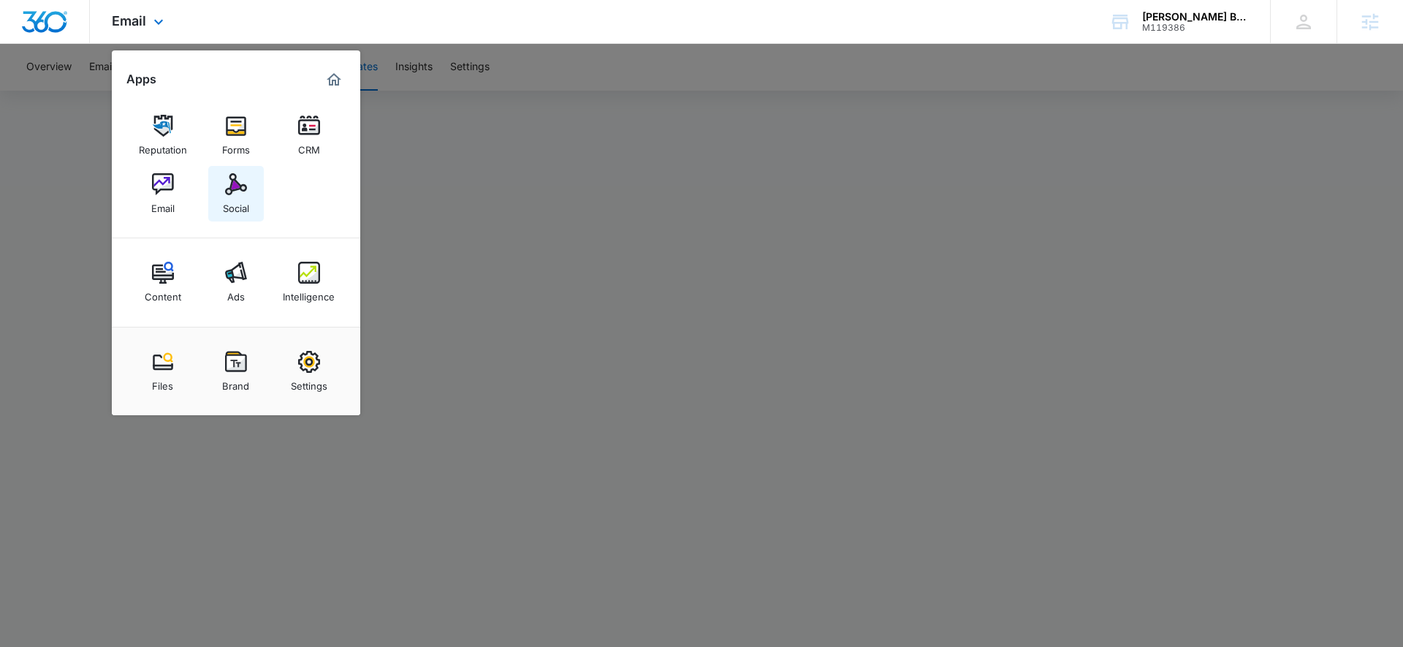
click at [228, 189] on img at bounding box center [236, 184] width 22 height 22
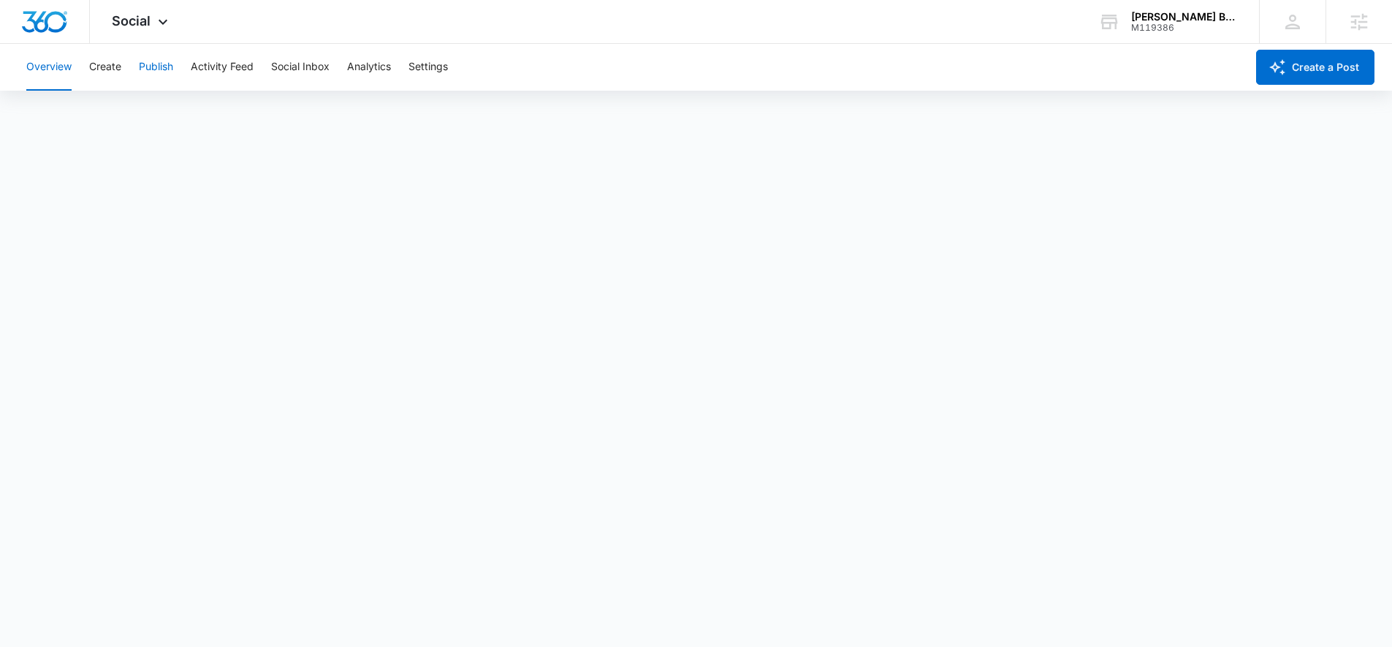
click at [143, 66] on button "Publish" at bounding box center [156, 67] width 34 height 47
click at [94, 82] on button "Create" at bounding box center [105, 67] width 32 height 47
